Goal: Navigation & Orientation: Find specific page/section

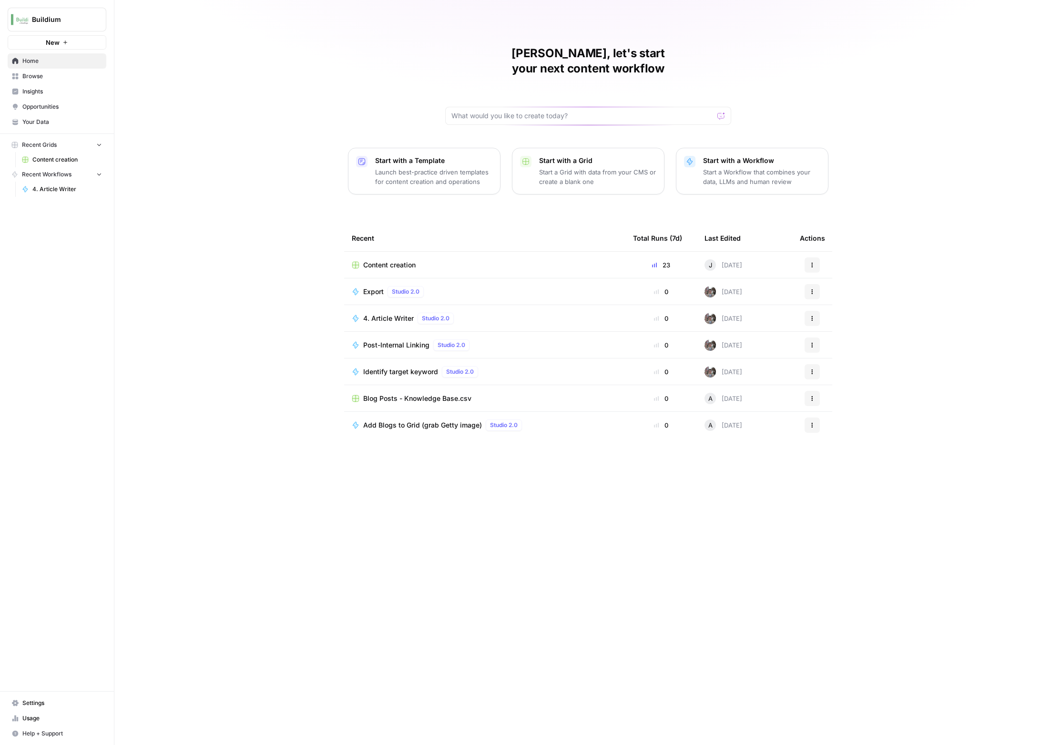
click at [322, 220] on div "[PERSON_NAME], let's start your next content workflow Start with a Template Lau…" at bounding box center [588, 372] width 948 height 745
click at [78, 20] on span "Buildium" at bounding box center [61, 20] width 58 height 10
type input "mon"
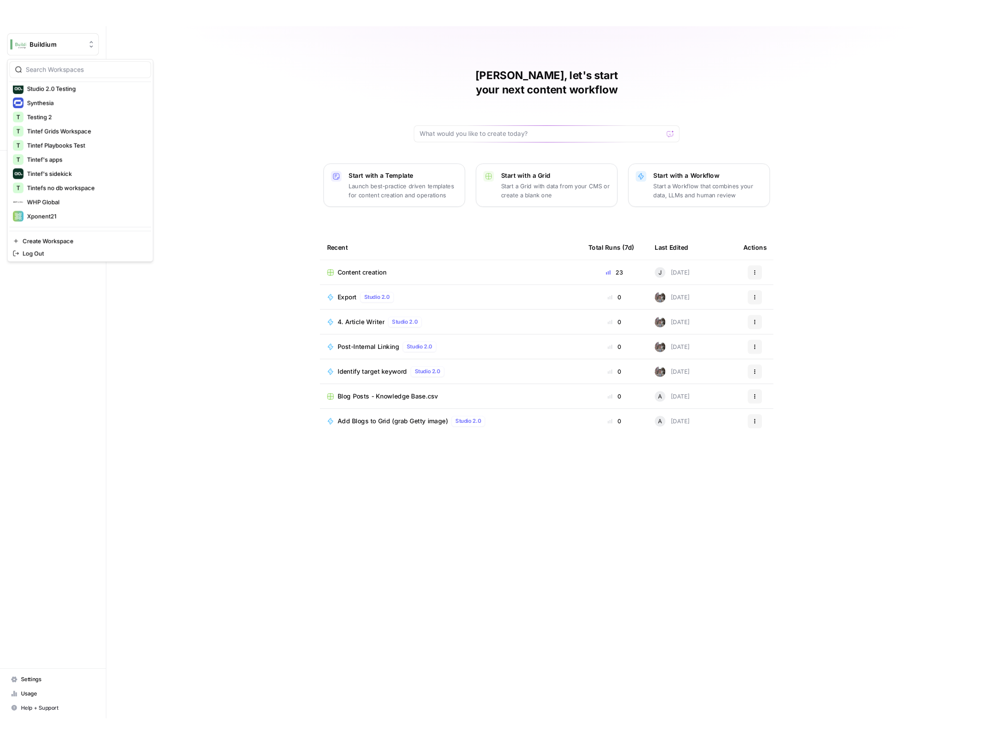
scroll to position [554, 0]
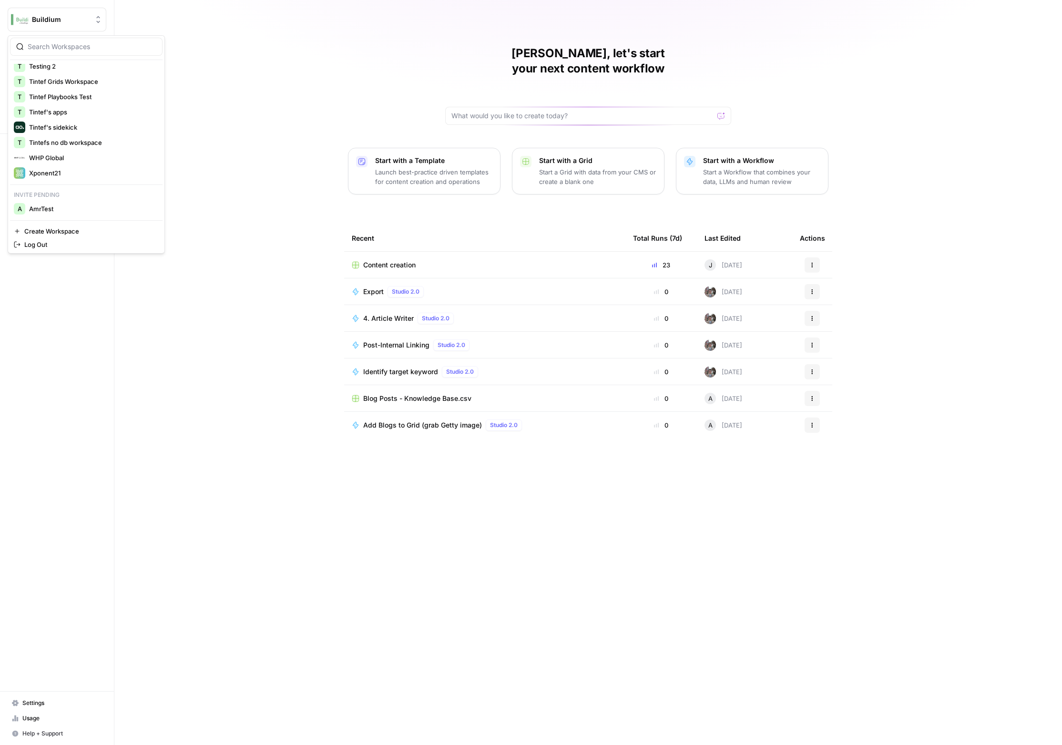
click at [239, 93] on div "[PERSON_NAME], let's start your next content workflow Start with a Template Lau…" at bounding box center [588, 372] width 948 height 745
drag, startPoint x: 506, startPoint y: 178, endPoint x: 671, endPoint y: 134, distance: 170.2
click at [490, 508] on div "Recent Total Runs (7d) Last Edited Actions Content creation 23 J Today Actions …" at bounding box center [588, 477] width 488 height 505
click at [1054, 39] on div "[PERSON_NAME], let's start your next content workflow Start with a Template Lau…" at bounding box center [588, 372] width 948 height 745
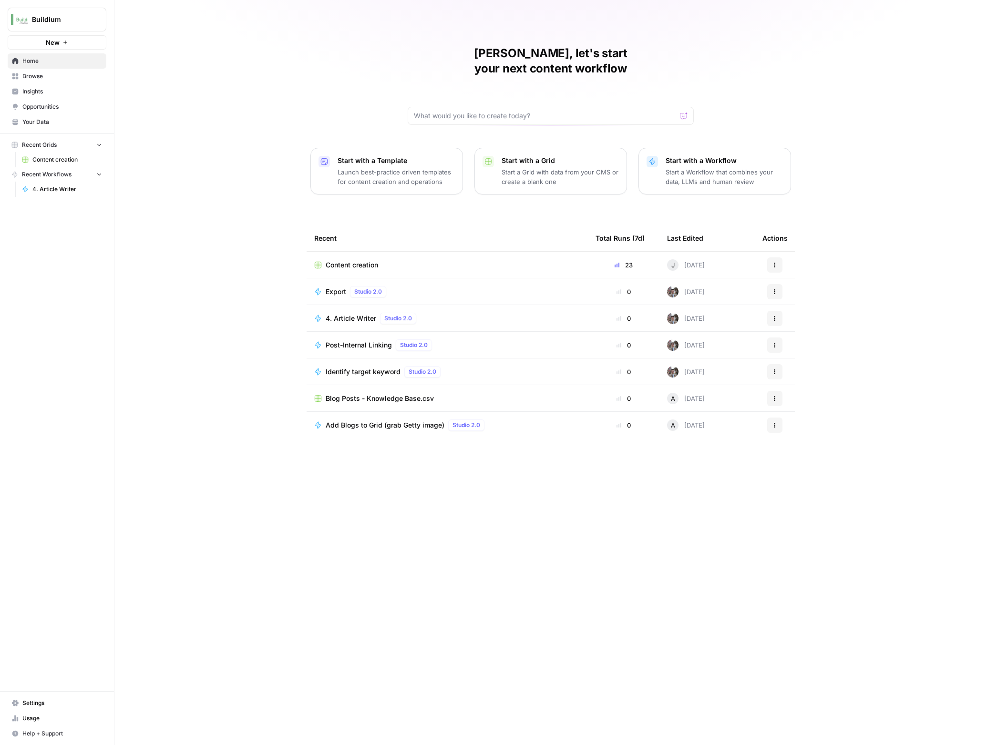
click at [819, 116] on div "[PERSON_NAME], let's start your next content workflow Start with a Template Lau…" at bounding box center [550, 372] width 872 height 745
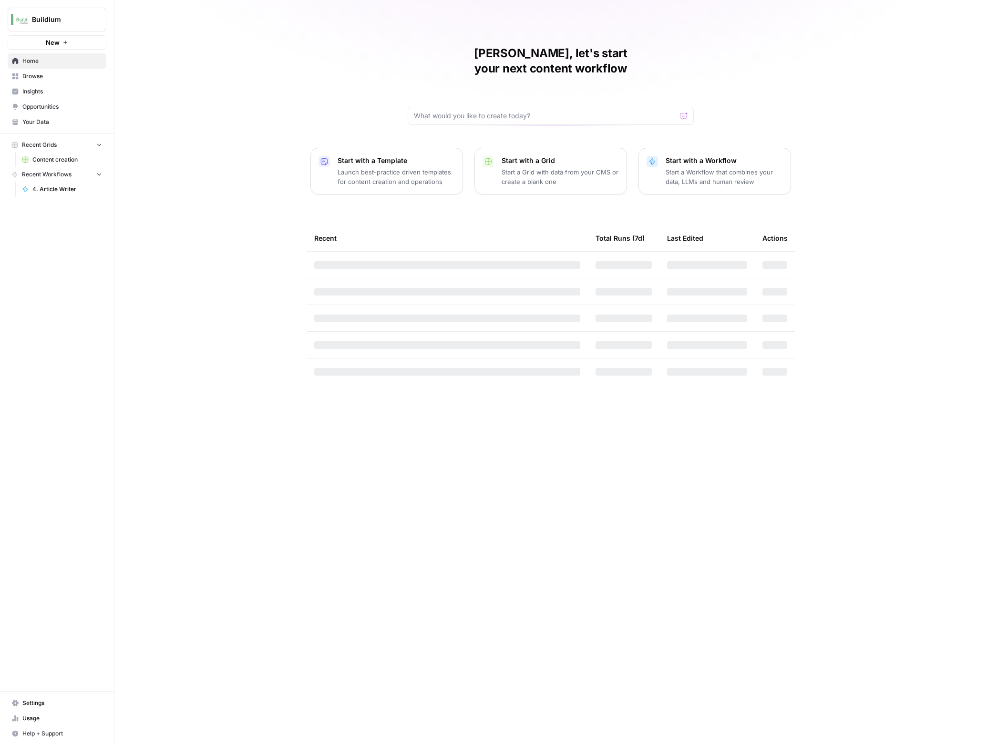
click at [85, 26] on button "Buildium" at bounding box center [57, 20] width 99 height 24
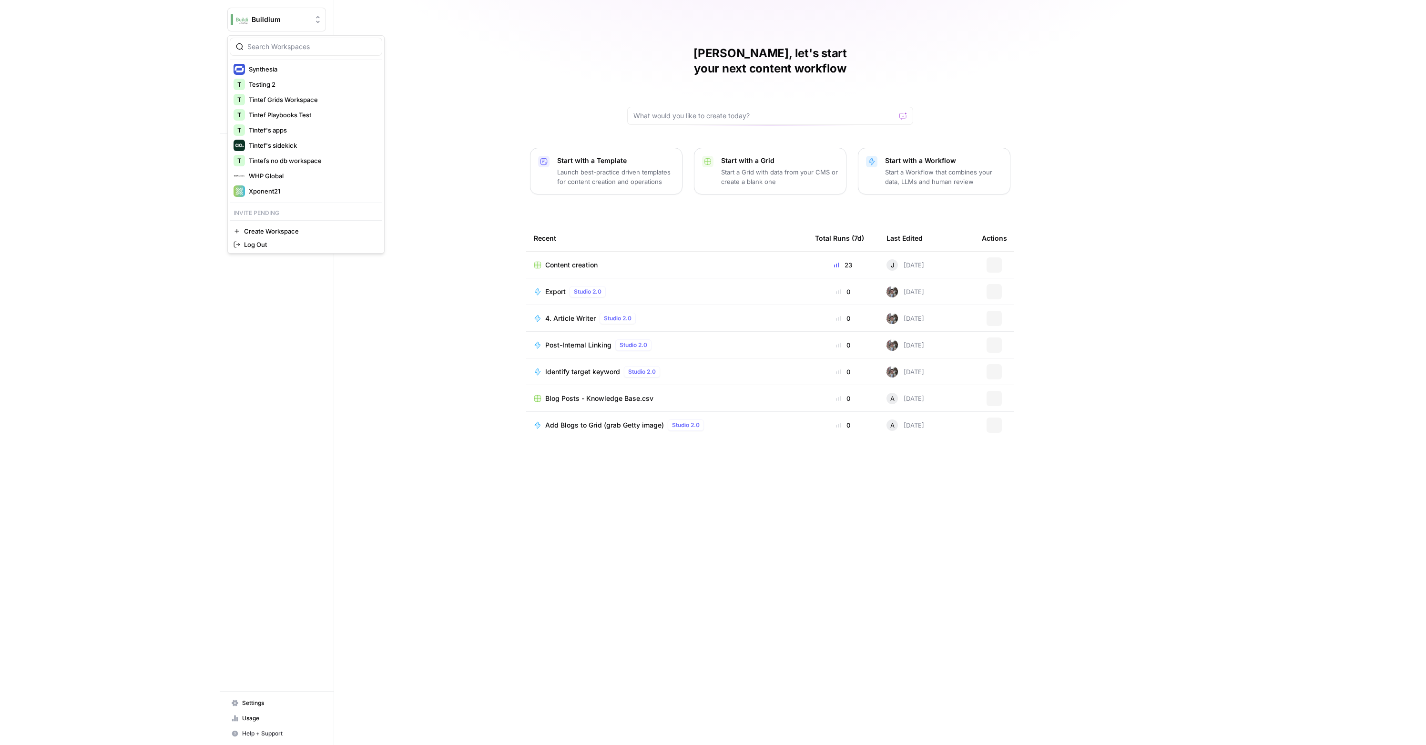
scroll to position [554, 0]
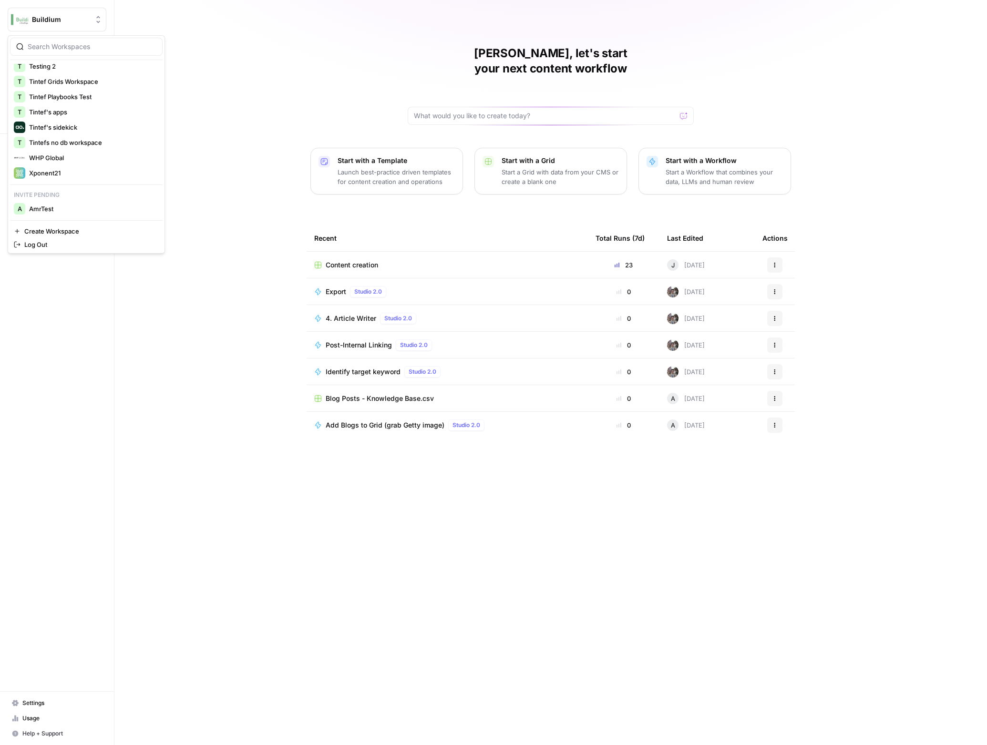
click at [258, 125] on div "[PERSON_NAME], let's start your next content workflow Start with a Template Lau…" at bounding box center [550, 372] width 872 height 745
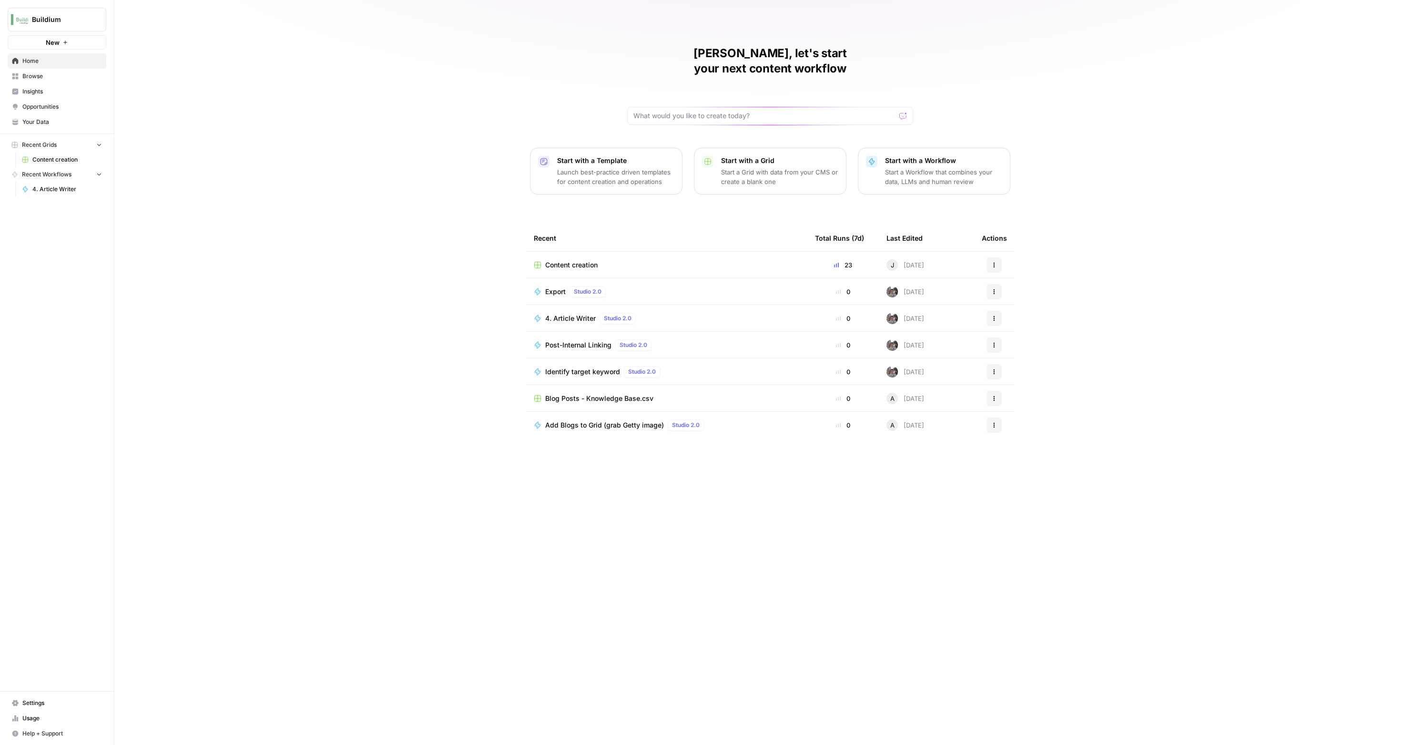
click at [323, 217] on div "[PERSON_NAME], let's start your next content workflow Start with a Template Lau…" at bounding box center [770, 372] width 1312 height 745
click at [350, 184] on div "[PERSON_NAME], let's start your next content workflow Start with a Template Lau…" at bounding box center [770, 372] width 1312 height 745
